Goal: Check status: Check status

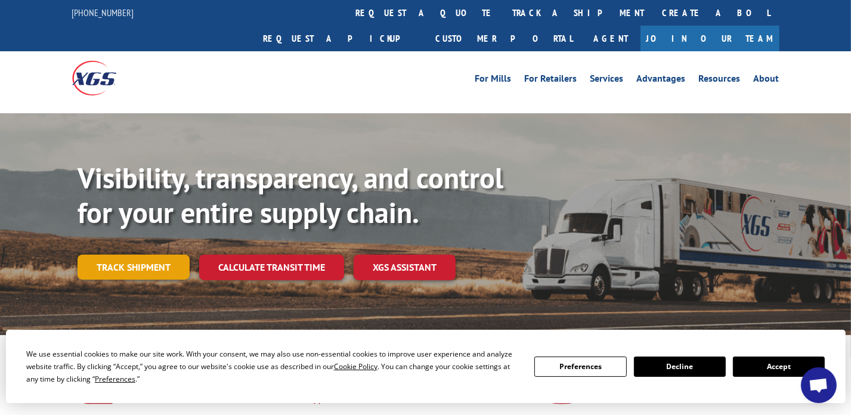
click at [167, 255] on link "Track shipment" at bounding box center [134, 267] width 112 height 25
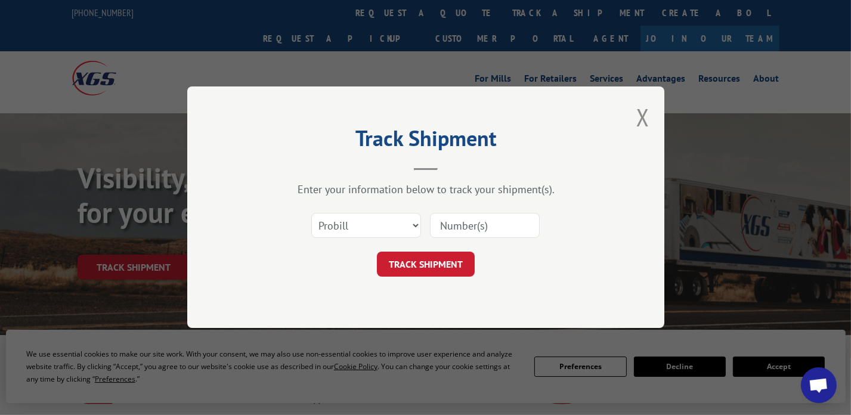
click at [422, 225] on div "Select category... Probill BOL PO" at bounding box center [426, 225] width 358 height 39
click at [415, 224] on select "Select category... Probill BOL PO" at bounding box center [366, 226] width 110 height 25
select select "bol"
click at [311, 214] on select "Select category... Probill BOL PO" at bounding box center [366, 226] width 110 height 25
click at [494, 228] on input at bounding box center [485, 226] width 110 height 25
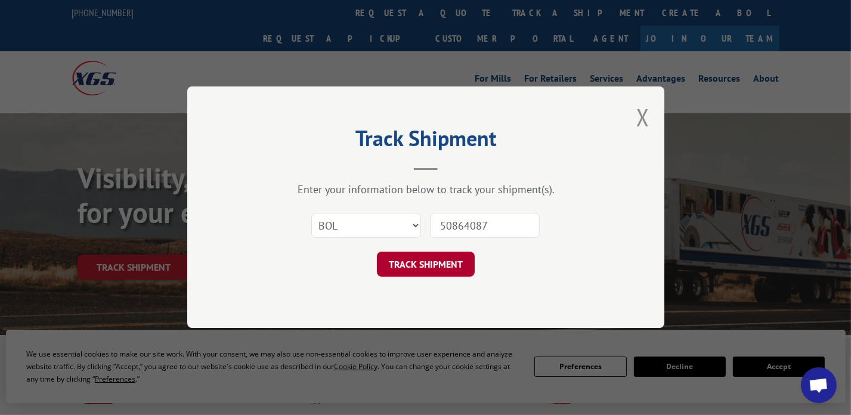
type input "50864087"
click at [465, 259] on button "TRACK SHIPMENT" at bounding box center [426, 264] width 98 height 25
